Goal: Task Accomplishment & Management: Use online tool/utility

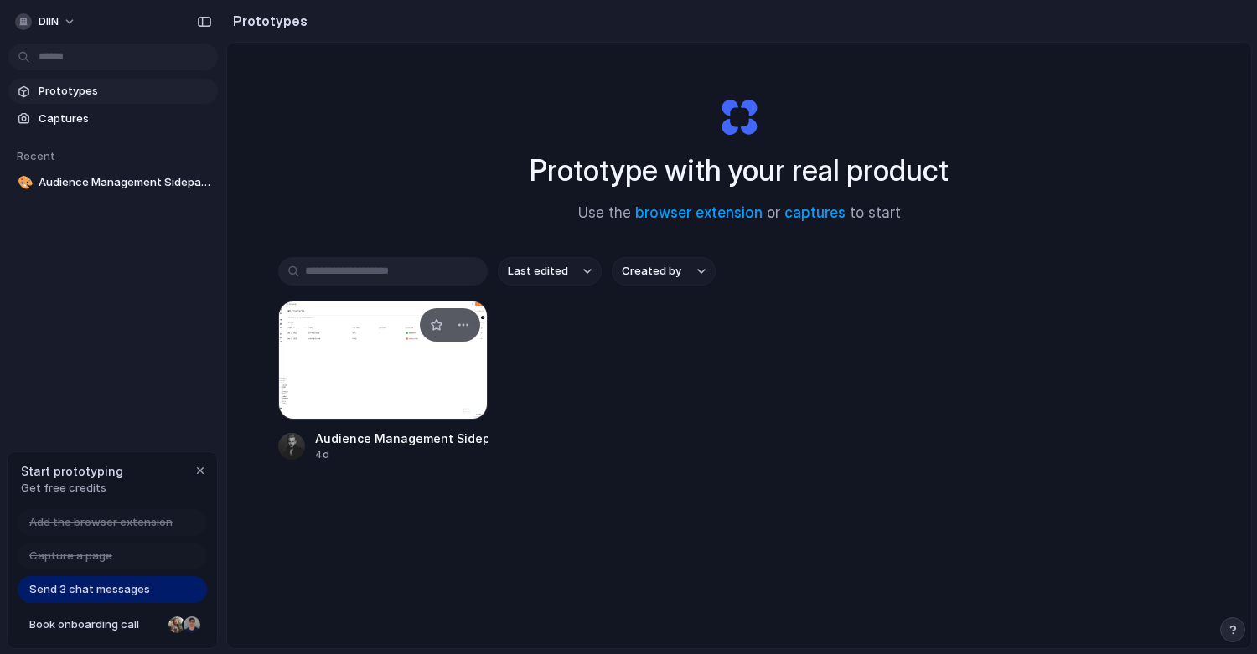
click at [426, 393] on div at bounding box center [382, 360] width 209 height 119
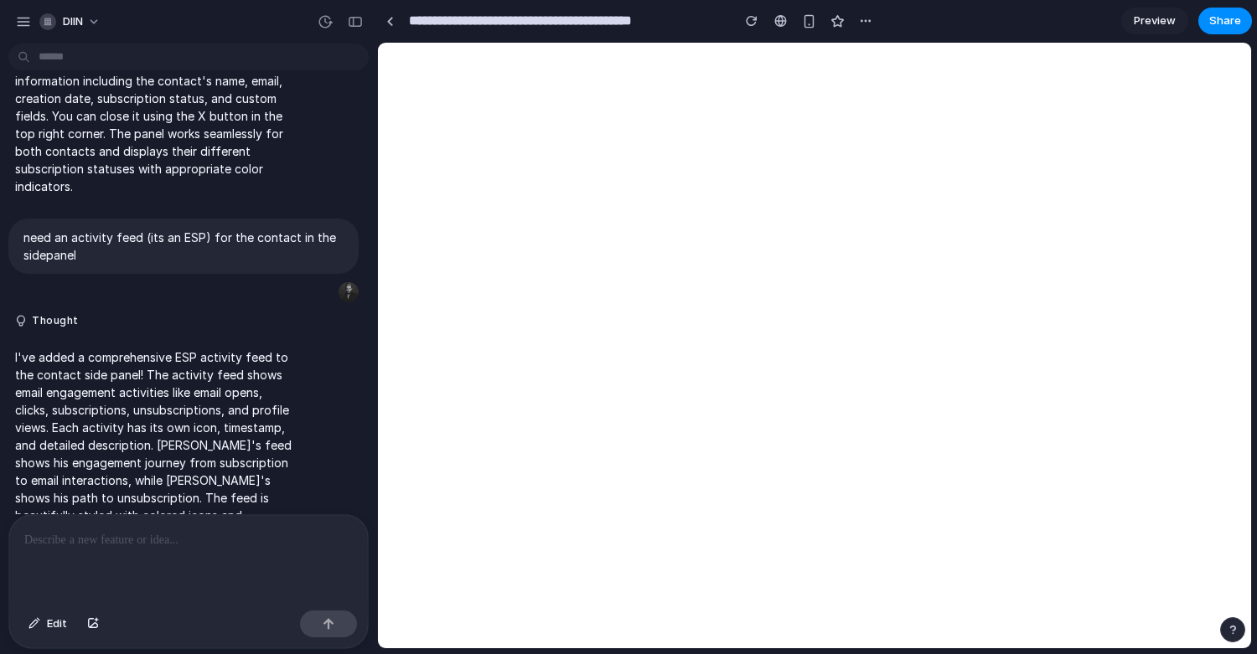
scroll to position [238, 0]
